Goal: Check status

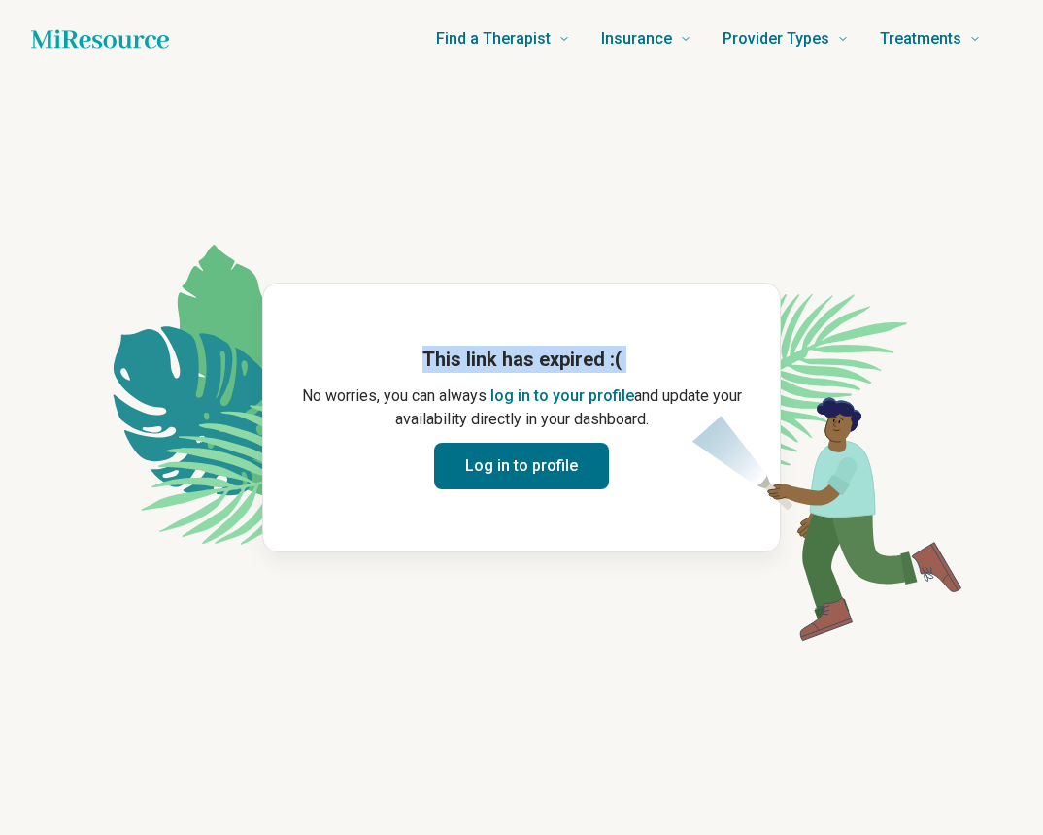
click at [788, 664] on main "This link has expired :( No worries, you can always log in to your profile and …" at bounding box center [521, 418] width 997 height 680
click at [788, 663] on main "This link has expired :( No worries, you can always log in to your profile and …" at bounding box center [521, 418] width 997 height 680
click at [788, 664] on main "This link has expired :( No worries, you can always log in to your profile and …" at bounding box center [521, 418] width 997 height 680
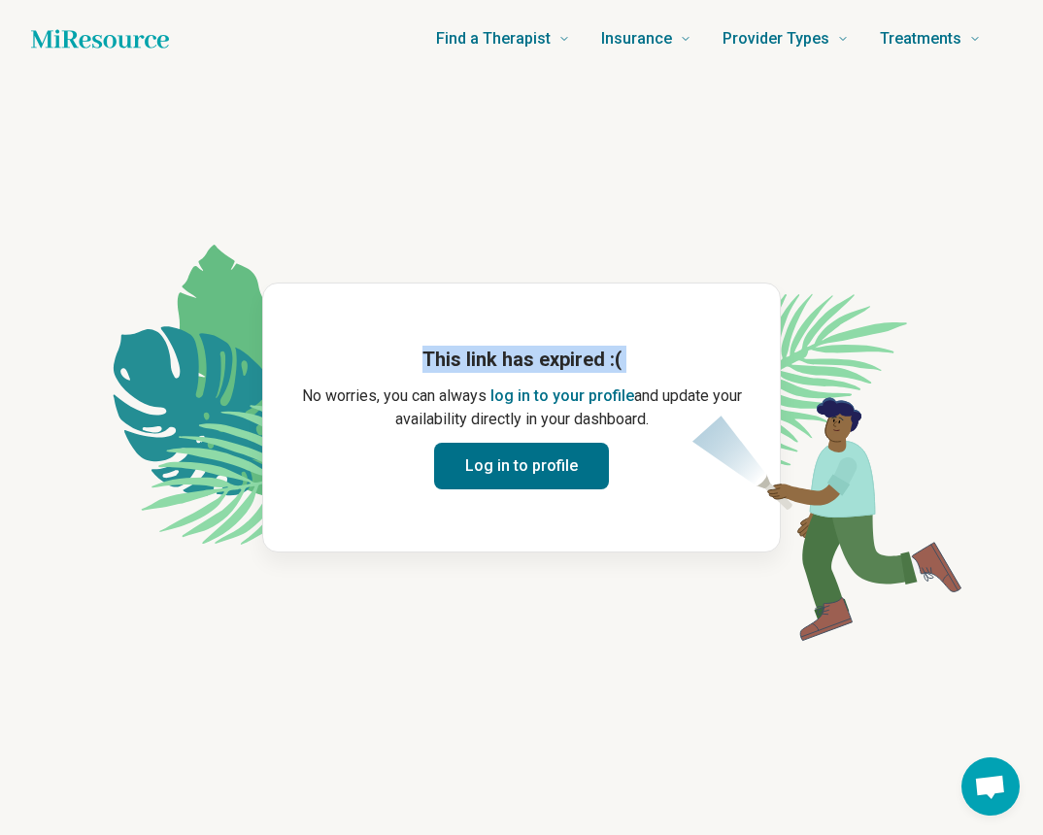
drag, startPoint x: 0, startPoint y: 0, endPoint x: 788, endPoint y: 663, distance: 1029.9
click at [788, 663] on main "This link has expired :( No worries, you can always log in to your profile and …" at bounding box center [521, 418] width 997 height 680
click at [788, 664] on main "This link has expired :( No worries, you can always log in to your profile and …" at bounding box center [521, 418] width 997 height 680
click at [789, 666] on main "This link has expired :( No worries, you can always log in to your profile and …" at bounding box center [521, 418] width 997 height 680
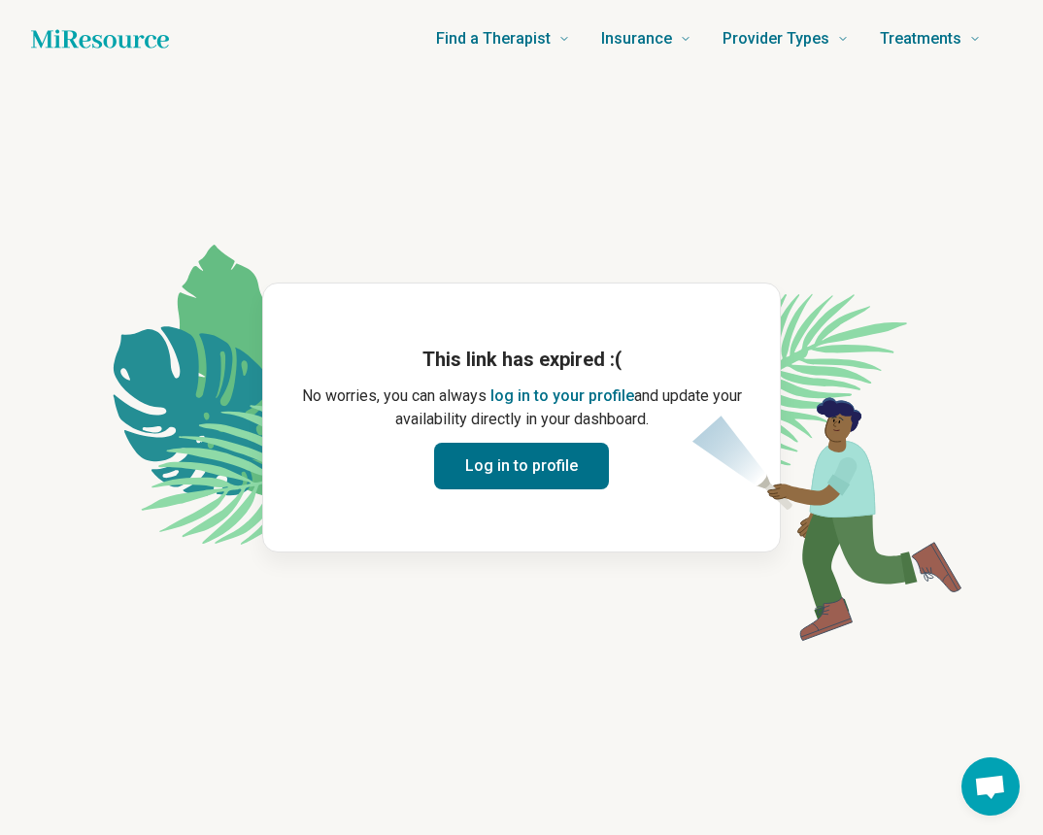
click at [793, 671] on main "This link has expired :( No worries, you can always log in to your profile and …" at bounding box center [521, 418] width 997 height 680
click at [726, 641] on img at bounding box center [825, 507] width 276 height 303
